Goal: Task Accomplishment & Management: Manage account settings

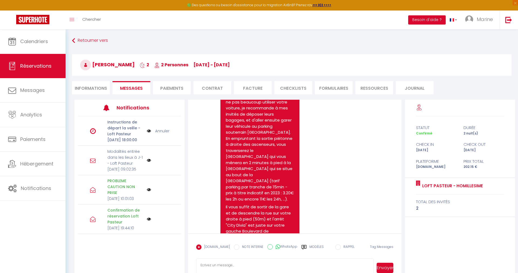
scroll to position [1802, 0]
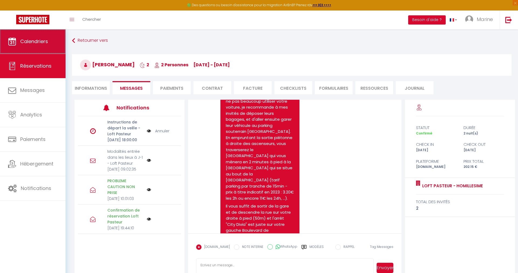
click at [47, 41] on span "Calendriers" at bounding box center [34, 41] width 28 height 7
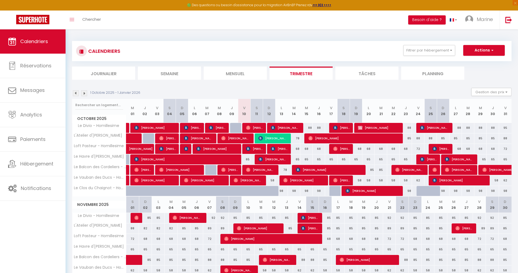
click at [270, 138] on span "[PERSON_NAME]" at bounding box center [272, 138] width 29 height 10
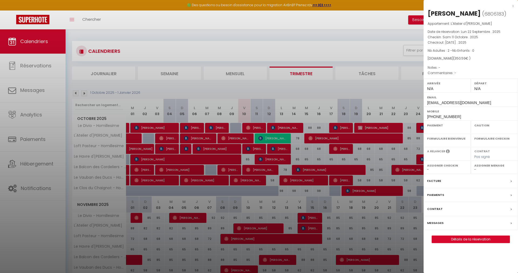
select select "OK"
select select "KO"
select select "0"
select select "1"
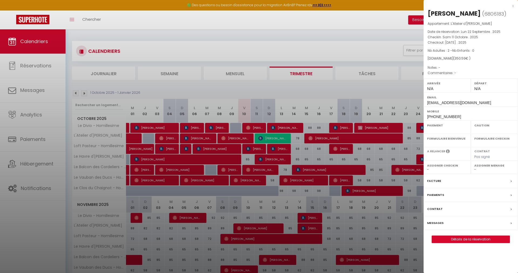
select select
select select "42932"
click at [474, 127] on select "OK KO" at bounding box center [494, 129] width 40 height 5
select select "OK"
click option "OK" at bounding box center [0, 0] width 0 height 0
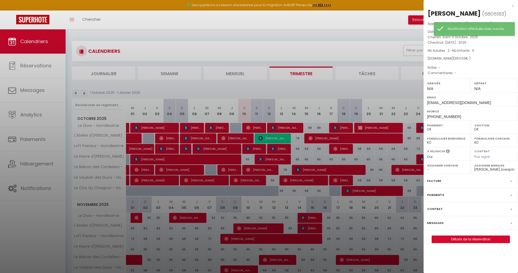
click at [439, 223] on label "Messages" at bounding box center [435, 223] width 16 height 6
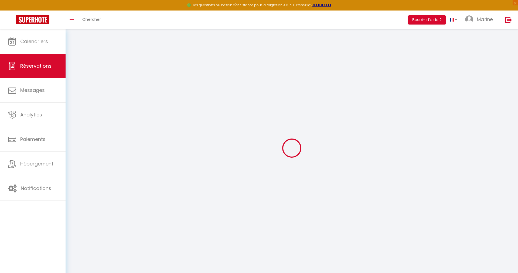
select select
checkbox input "false"
select select
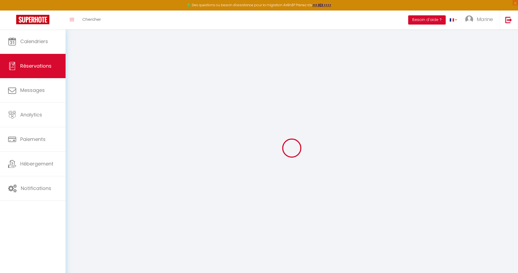
checkbox input "false"
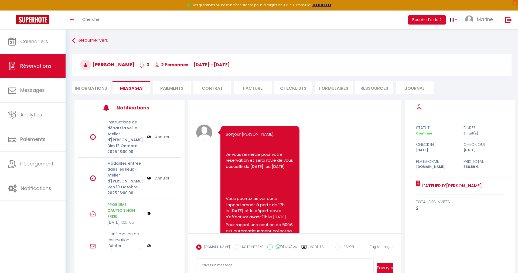
scroll to position [906, 0]
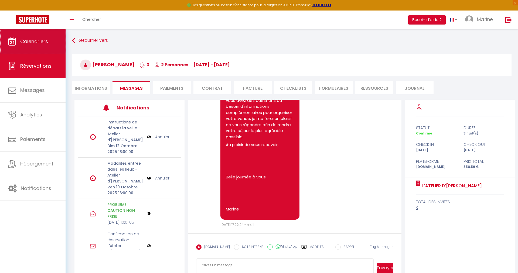
click at [26, 41] on span "Calendriers" at bounding box center [34, 41] width 28 height 7
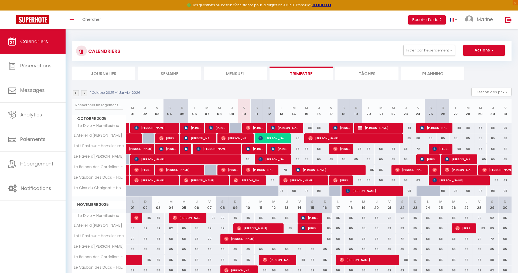
click at [271, 158] on span "[PERSON_NAME]" at bounding box center [272, 159] width 29 height 10
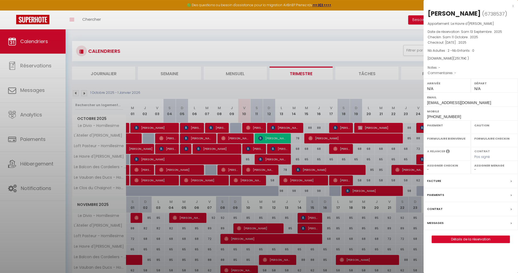
select select "OK"
select select "0"
select select "1"
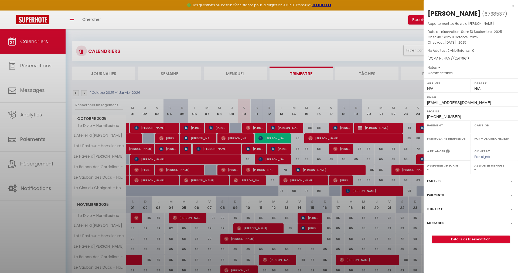
select select
select select "42932"
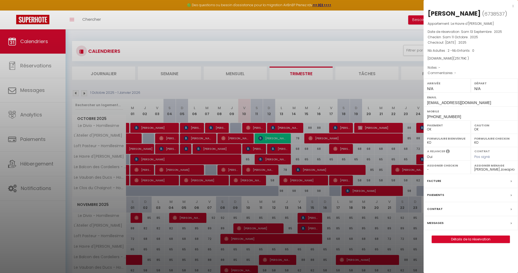
click at [432, 221] on label "Messages" at bounding box center [435, 223] width 16 height 6
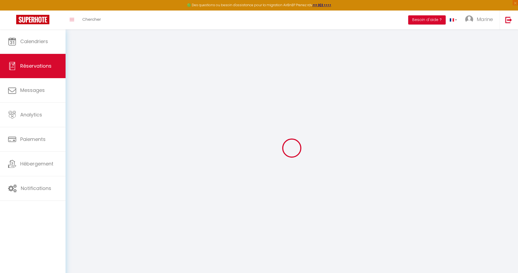
select select
checkbox input "false"
select select
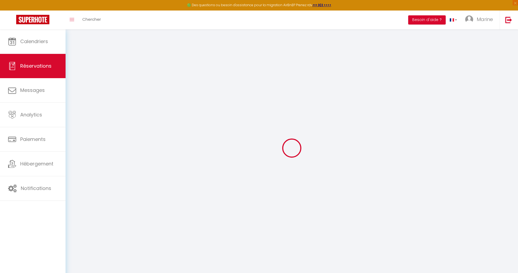
checkbox input "false"
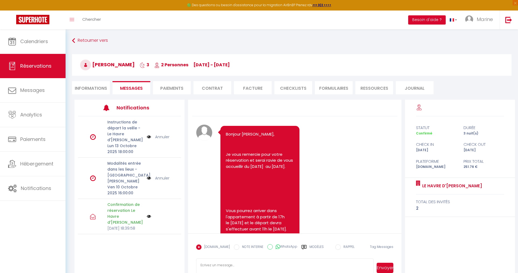
scroll to position [3068, 0]
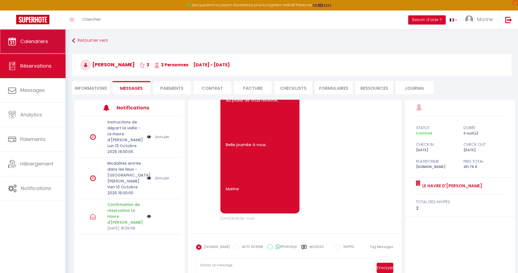
click at [34, 40] on span "Calendriers" at bounding box center [34, 41] width 28 height 7
